Goal: Task Accomplishment & Management: Use online tool/utility

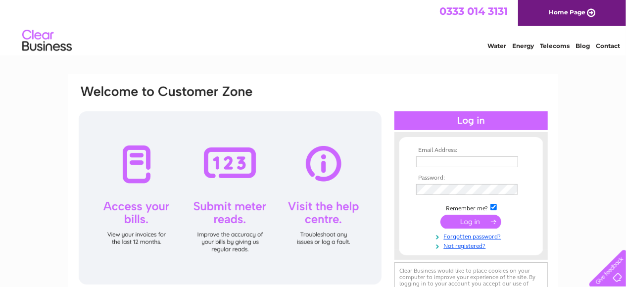
click at [453, 161] on input "text" at bounding box center [467, 161] width 102 height 11
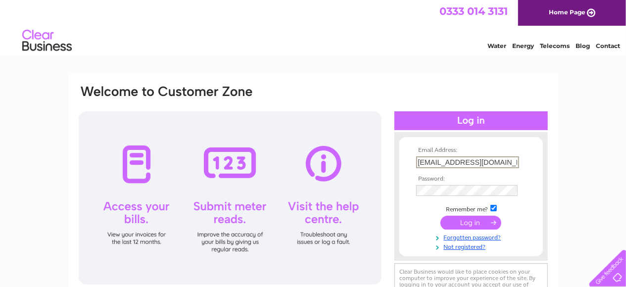
type input "[EMAIL_ADDRESS][DOMAIN_NAME]"
click at [477, 226] on input "submit" at bounding box center [470, 222] width 61 height 14
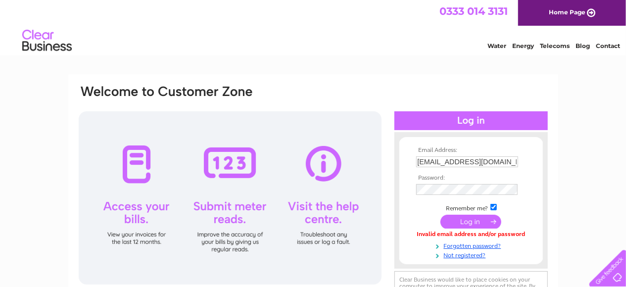
click at [461, 223] on input "submit" at bounding box center [470, 222] width 61 height 14
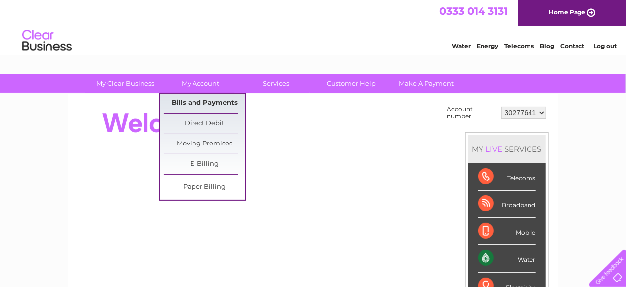
click at [192, 99] on link "Bills and Payments" at bounding box center [205, 104] width 82 height 20
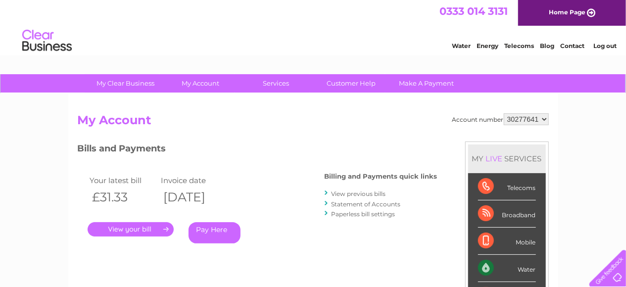
click at [144, 232] on link "." at bounding box center [131, 229] width 86 height 14
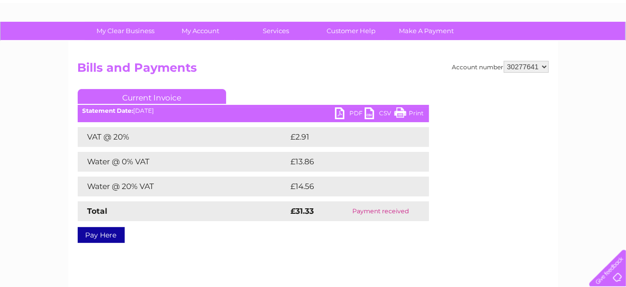
scroll to position [103, 0]
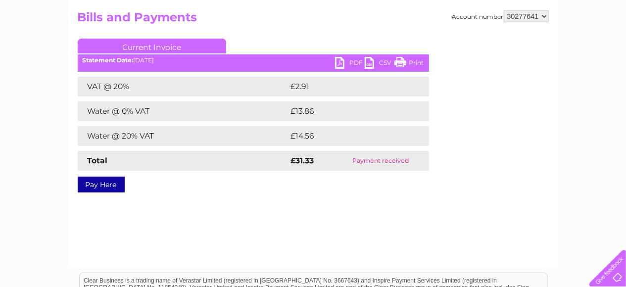
click at [342, 62] on link "PDF" at bounding box center [350, 64] width 30 height 14
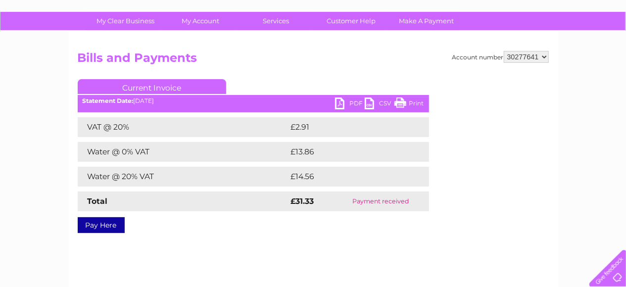
scroll to position [0, 0]
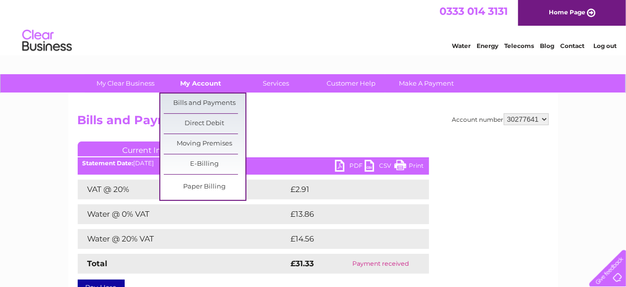
click at [210, 86] on link "My Account" at bounding box center [201, 83] width 82 height 18
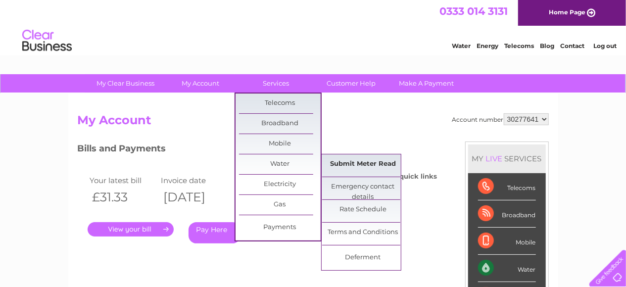
click at [358, 163] on link "Submit Meter Read" at bounding box center [363, 164] width 82 height 20
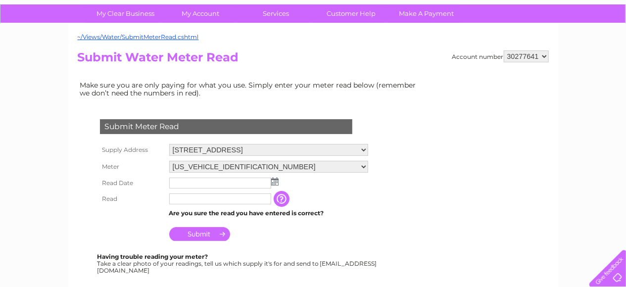
scroll to position [103, 0]
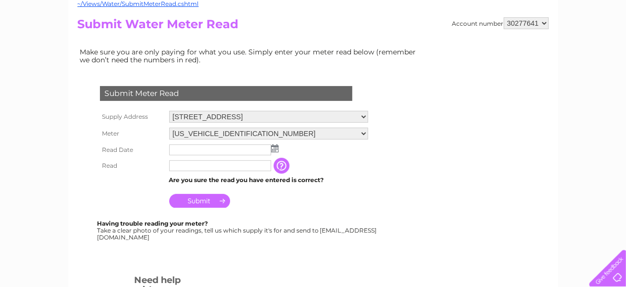
click at [275, 147] on img at bounding box center [274, 148] width 7 height 8
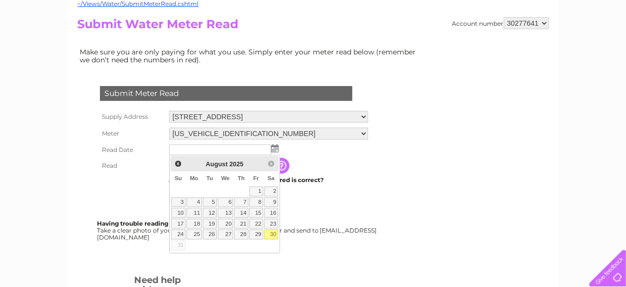
click at [276, 234] on link "30" at bounding box center [271, 235] width 14 height 10
type input "2025/08/30"
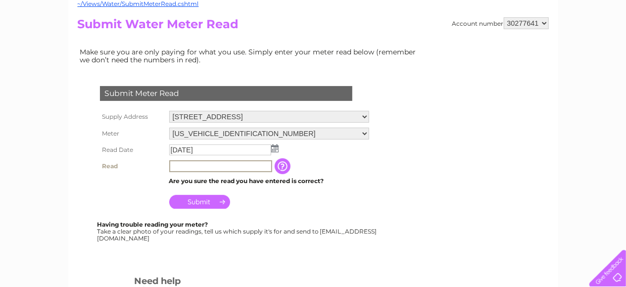
click at [199, 167] on input "text" at bounding box center [220, 166] width 103 height 12
type input "7203"
click at [208, 199] on input "Submit" at bounding box center [199, 202] width 61 height 14
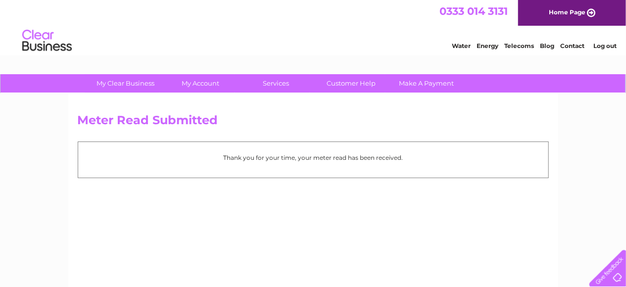
click at [601, 45] on link "Log out" at bounding box center [604, 45] width 23 height 7
